Goal: Task Accomplishment & Management: Manage account settings

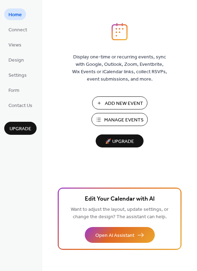
click at [118, 121] on span "Manage Events" at bounding box center [123, 120] width 39 height 7
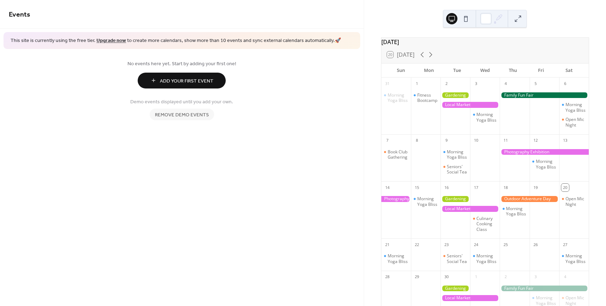
click at [173, 114] on span "Remove demo events" at bounding box center [182, 114] width 54 height 7
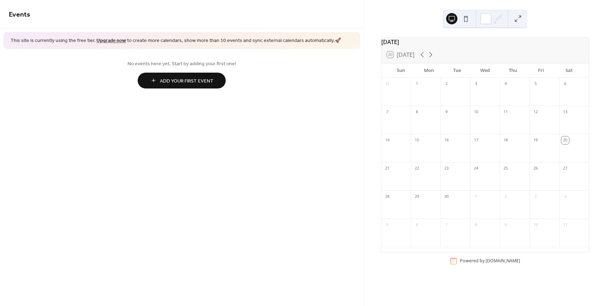
click at [166, 79] on span "Add Your First Event" at bounding box center [187, 80] width 54 height 7
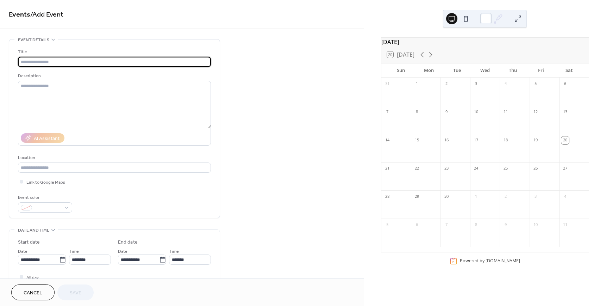
click at [26, 291] on span "Cancel" at bounding box center [33, 292] width 19 height 7
